Goal: Task Accomplishment & Management: Manage account settings

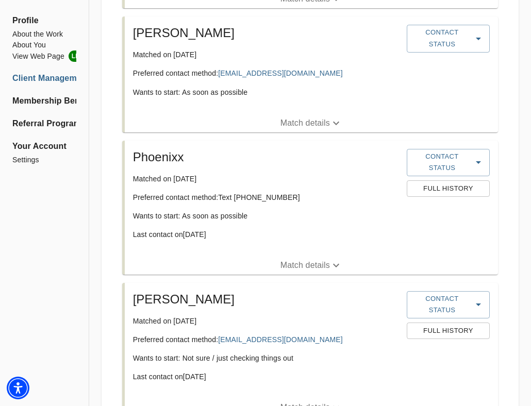
scroll to position [1035, 0]
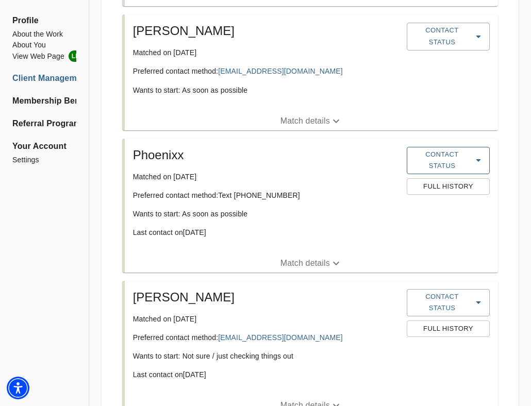
click at [465, 164] on span "Contact Status" at bounding box center [448, 161] width 73 height 24
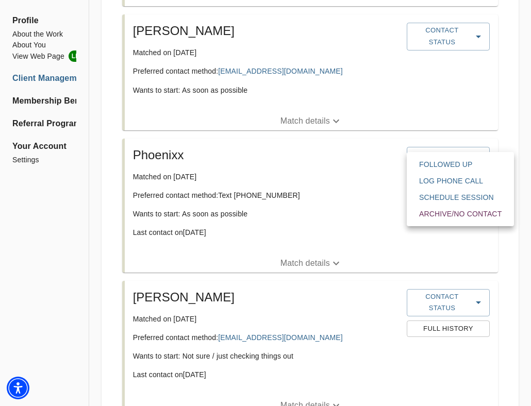
click at [457, 196] on span "Schedule session" at bounding box center [460, 197] width 83 height 10
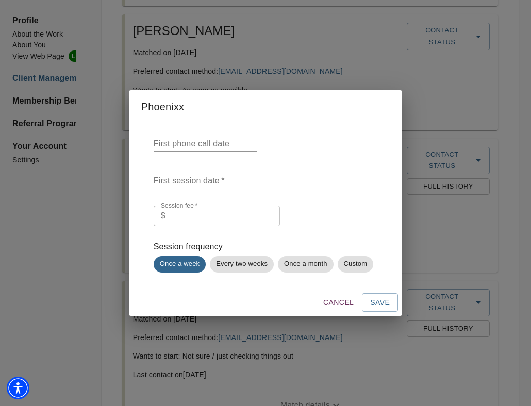
click at [336, 304] on span "Cancel" at bounding box center [338, 303] width 30 height 13
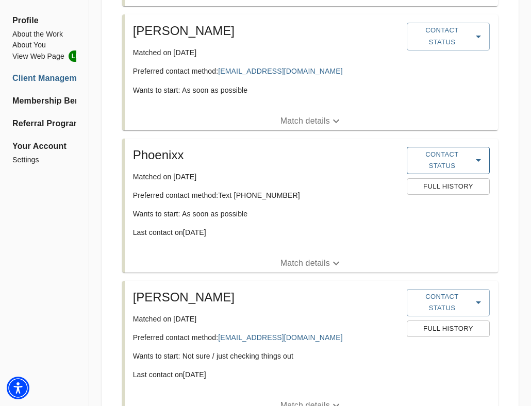
click at [461, 162] on span "Contact Status" at bounding box center [448, 161] width 73 height 24
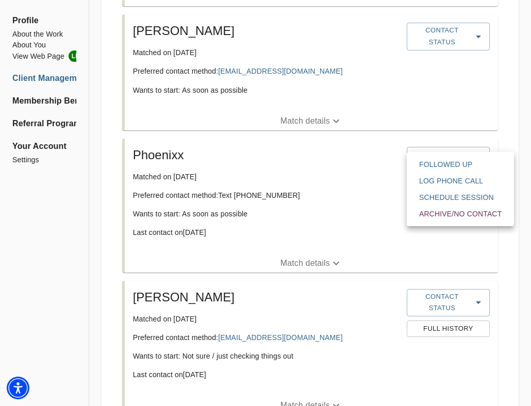
click at [444, 167] on span "Followed Up" at bounding box center [460, 164] width 83 height 10
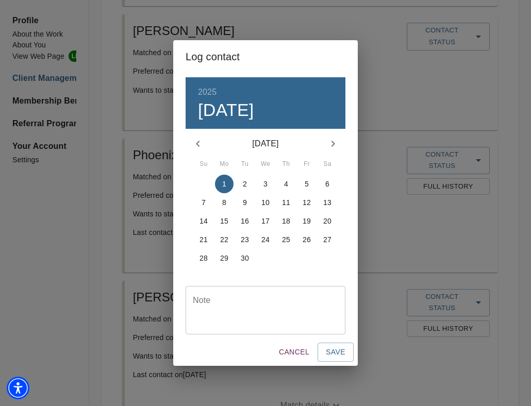
click at [239, 301] on textarea at bounding box center [265, 310] width 145 height 29
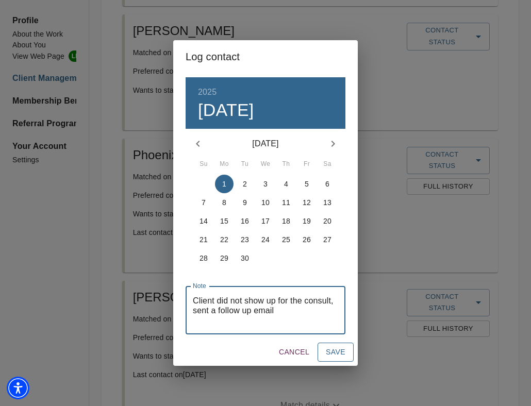
type textarea "Client did not show up for the consult, sent a follow up email"
click at [333, 351] on span "Save" at bounding box center [336, 352] width 20 height 13
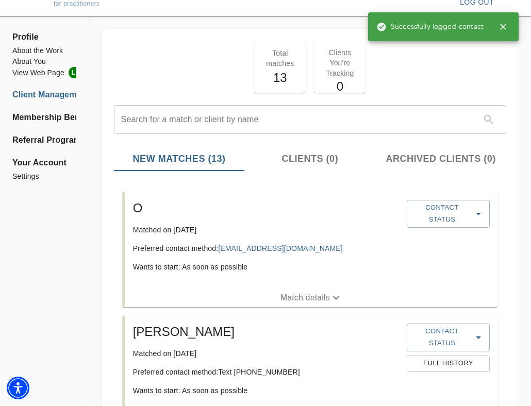
scroll to position [27, 0]
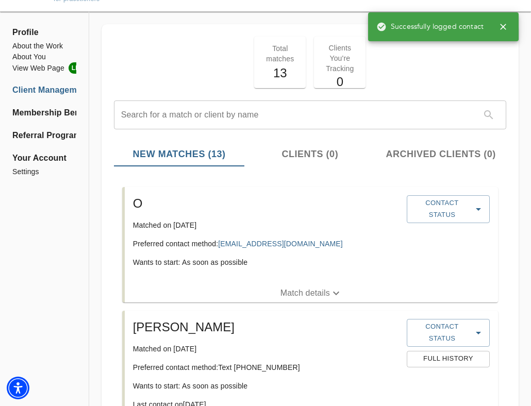
click at [315, 278] on div "O Matched on [DATE] Preferred contact method: [EMAIL_ADDRESS][DOMAIN_NAME] Want…" at bounding box center [266, 235] width 274 height 89
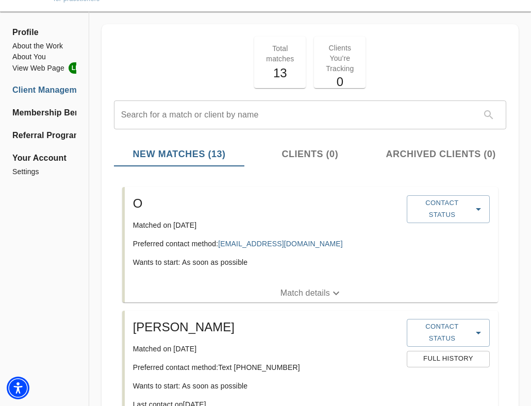
click at [315, 291] on p "Match details" at bounding box center [306, 293] width 50 height 12
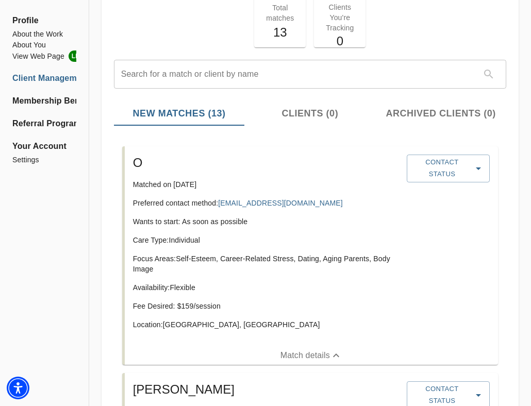
scroll to position [67, 0]
click at [320, 349] on button "Match details" at bounding box center [311, 356] width 373 height 19
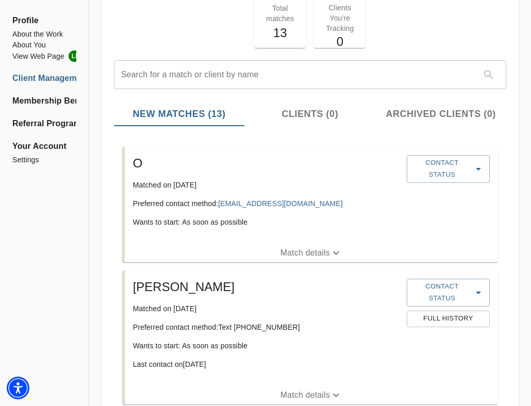
click at [321, 251] on p "Match details" at bounding box center [306, 253] width 50 height 12
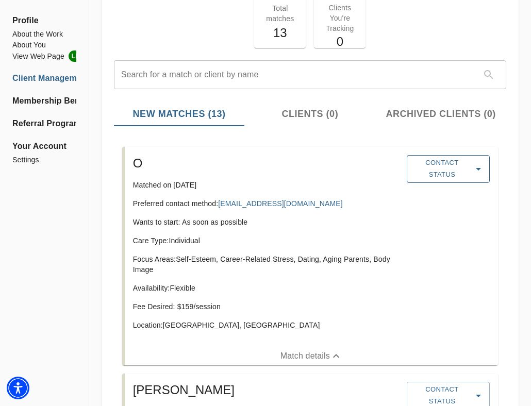
click at [477, 170] on icon "button" at bounding box center [478, 169] width 12 height 12
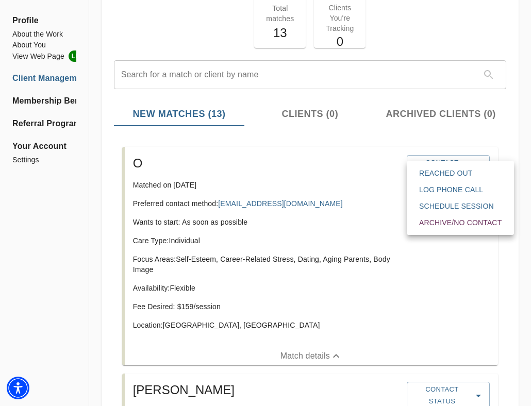
click at [475, 173] on span "Reached Out" at bounding box center [460, 173] width 83 height 10
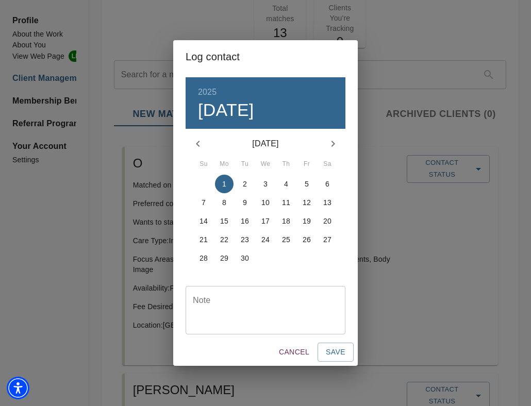
click at [241, 325] on div "Note" at bounding box center [266, 310] width 160 height 48
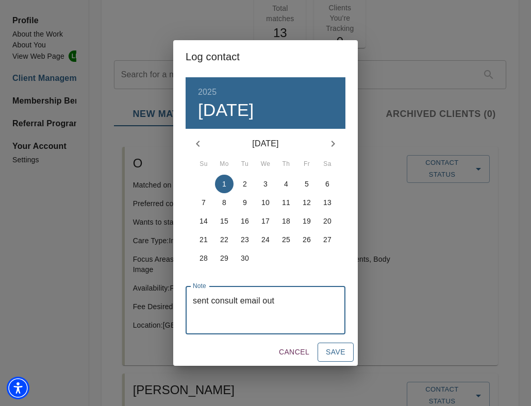
type textarea "sent consult email out"
click at [336, 355] on span "Save" at bounding box center [336, 352] width 20 height 13
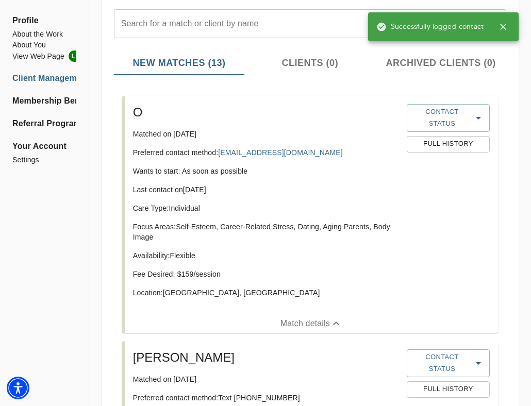
scroll to position [119, 0]
